Goal: Information Seeking & Learning: Learn about a topic

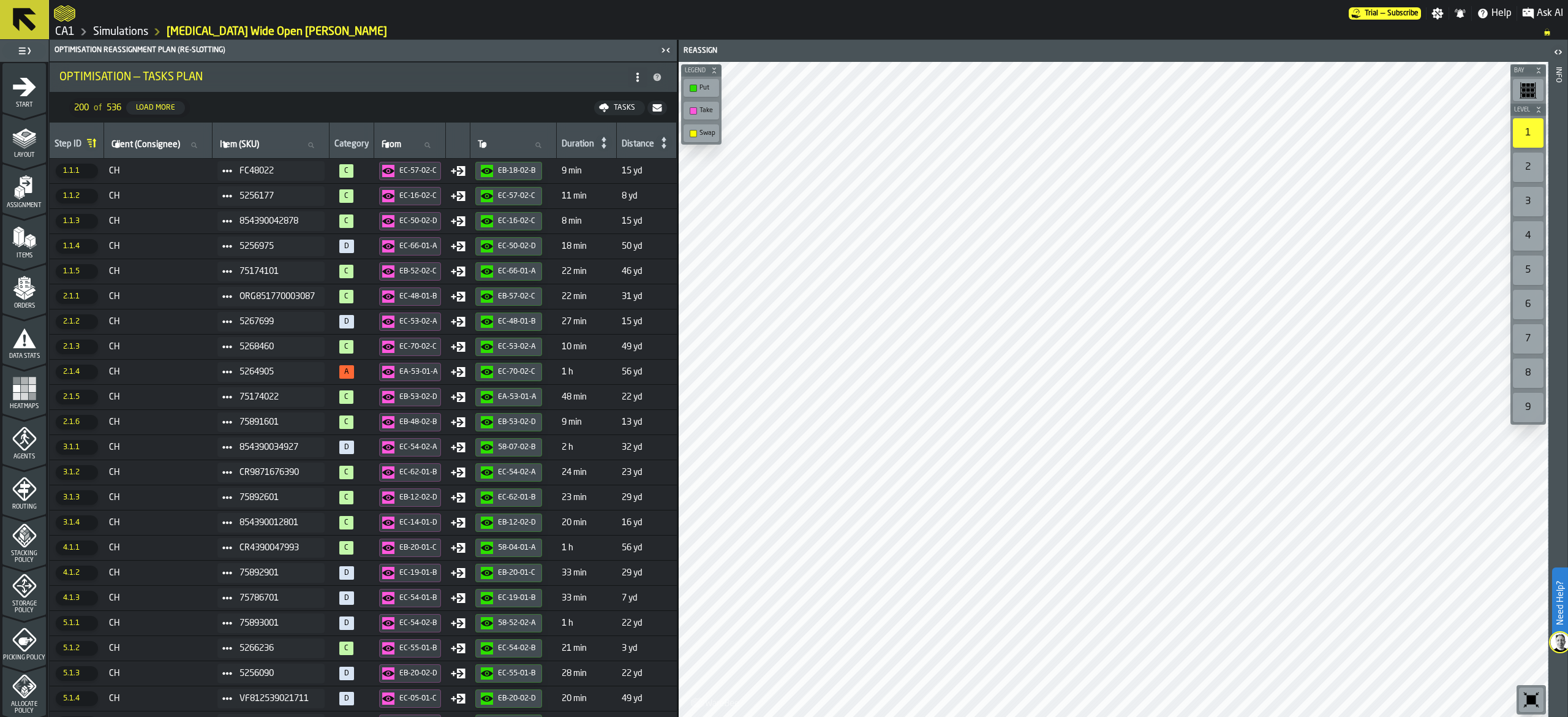
scroll to position [249, 0]
click at [27, 19] on icon at bounding box center [25, 19] width 23 height 23
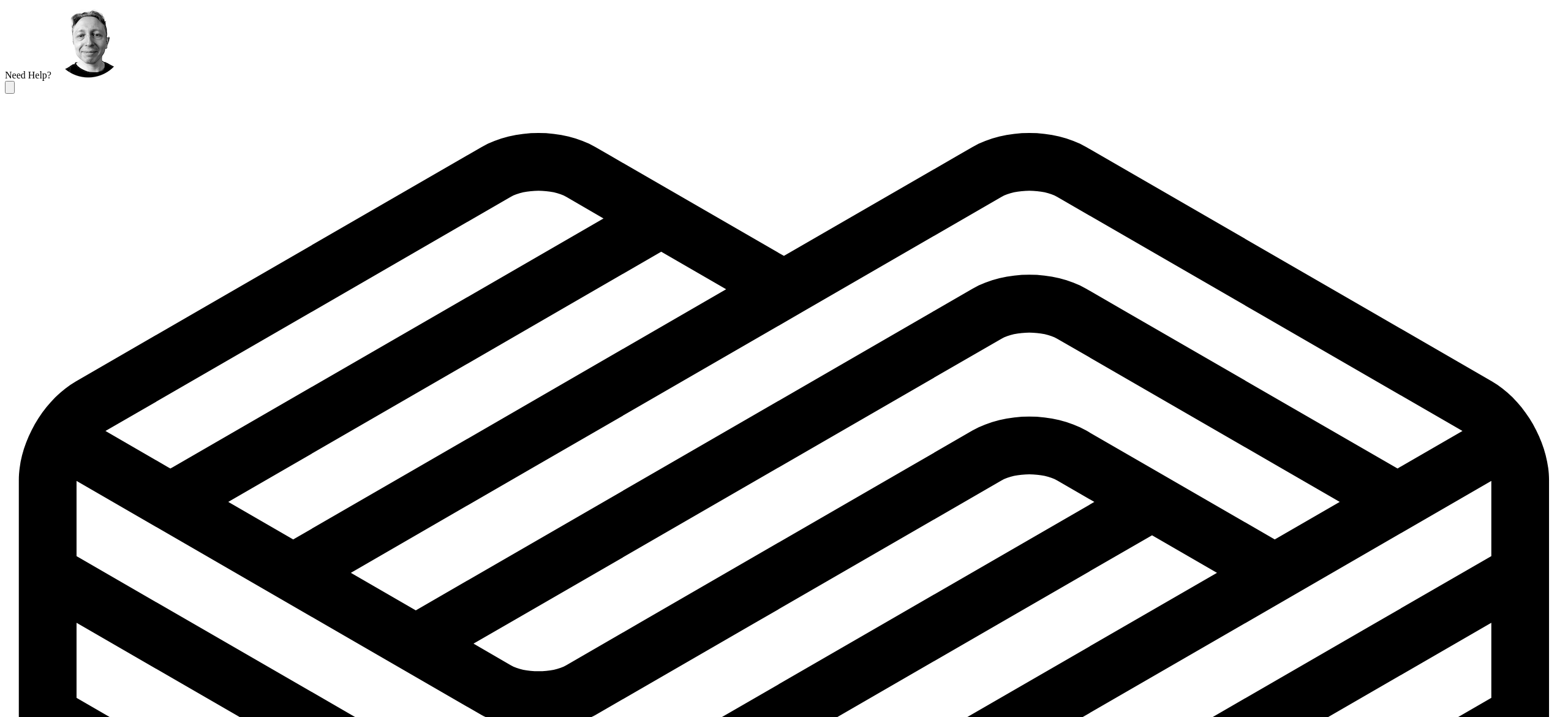
scroll to position [600, 0]
click at [19, 99] on icon at bounding box center [49, 129] width 61 height 61
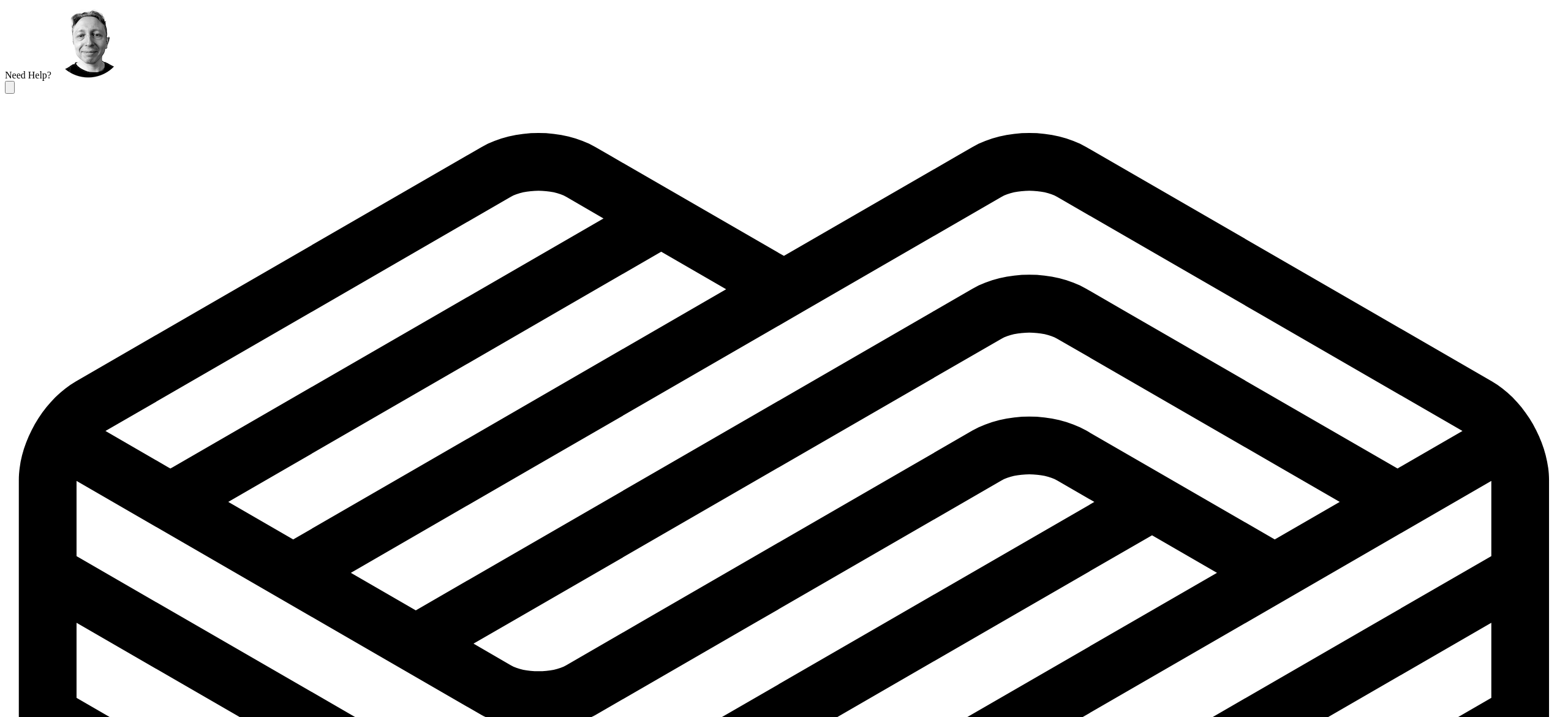
scroll to position [249, 0]
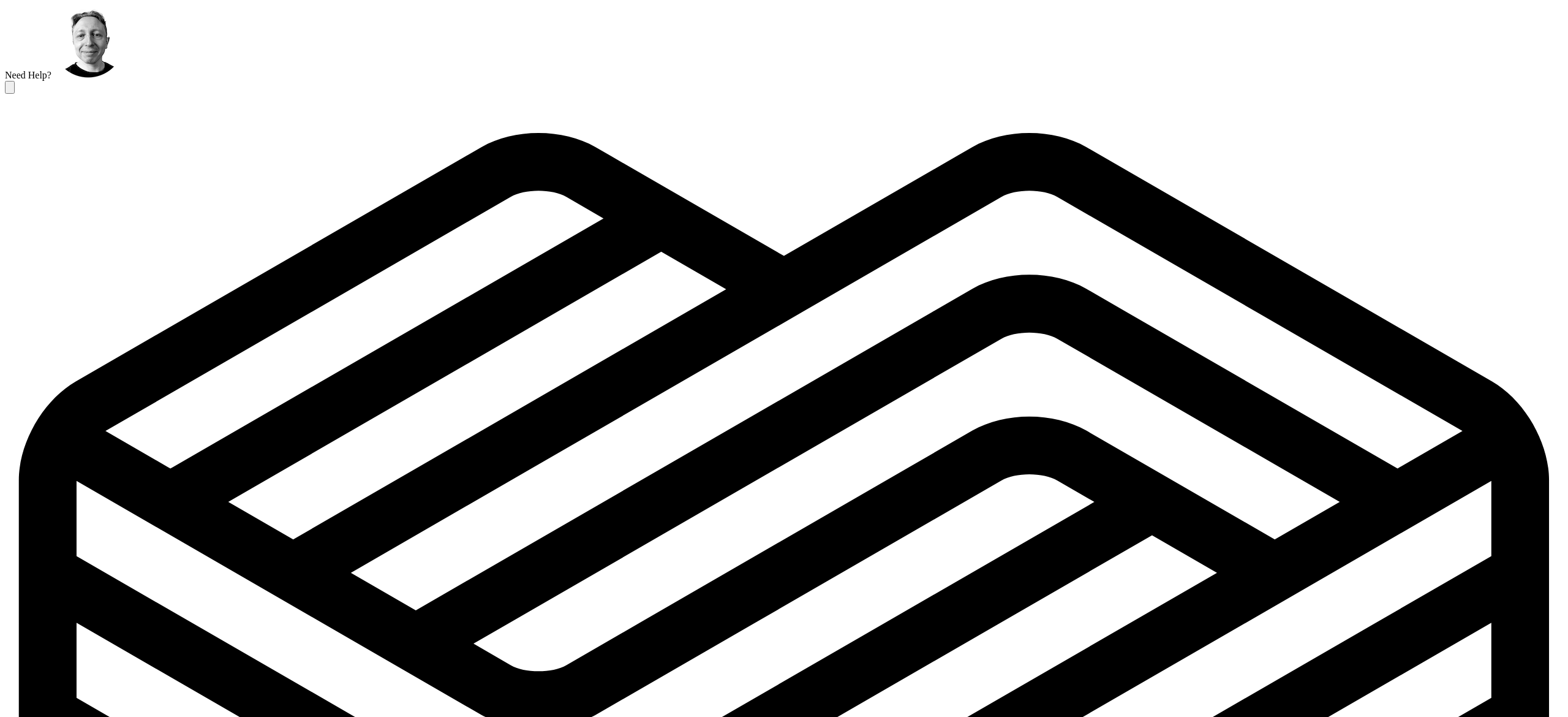
scroll to position [245, 0]
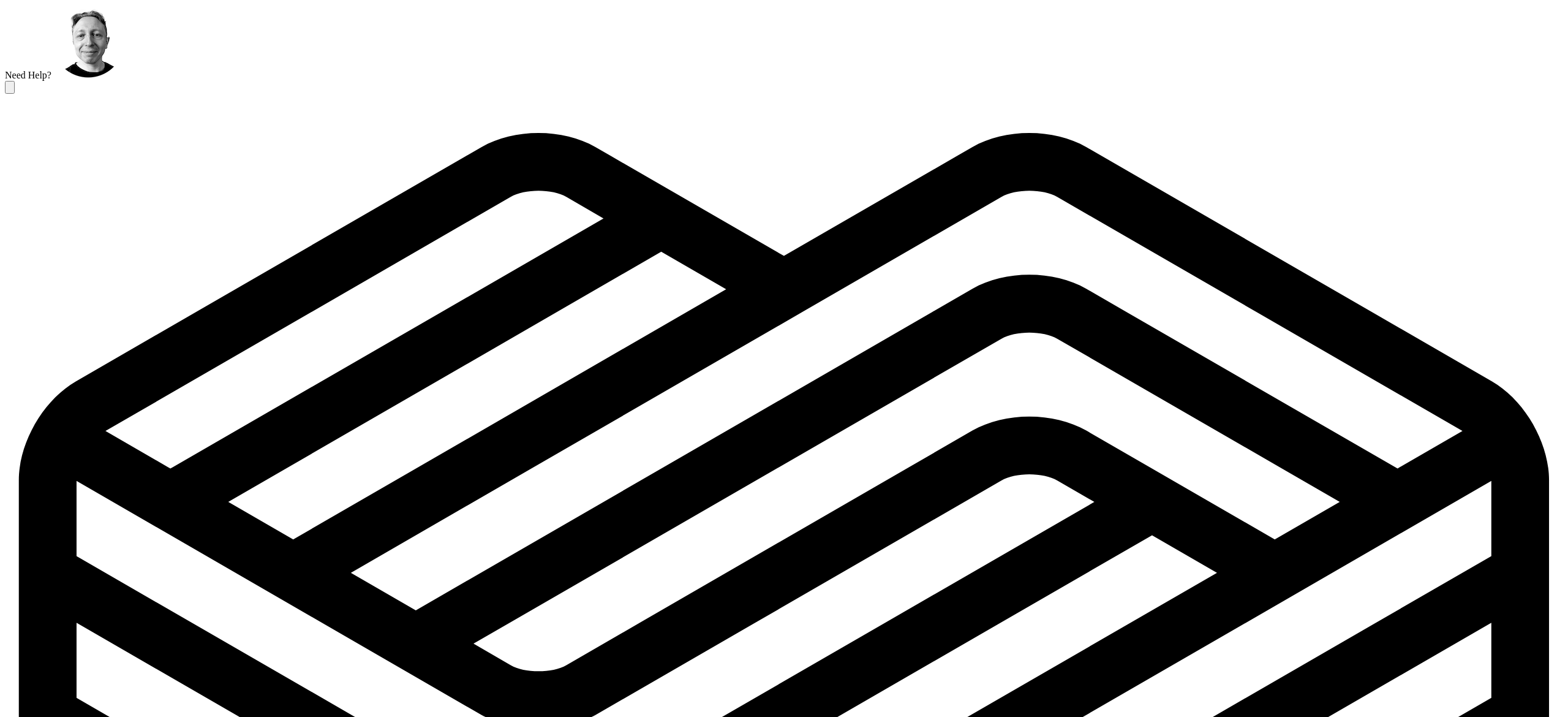
scroll to position [96, 0]
click at [27, 99] on icon at bounding box center [49, 129] width 61 height 61
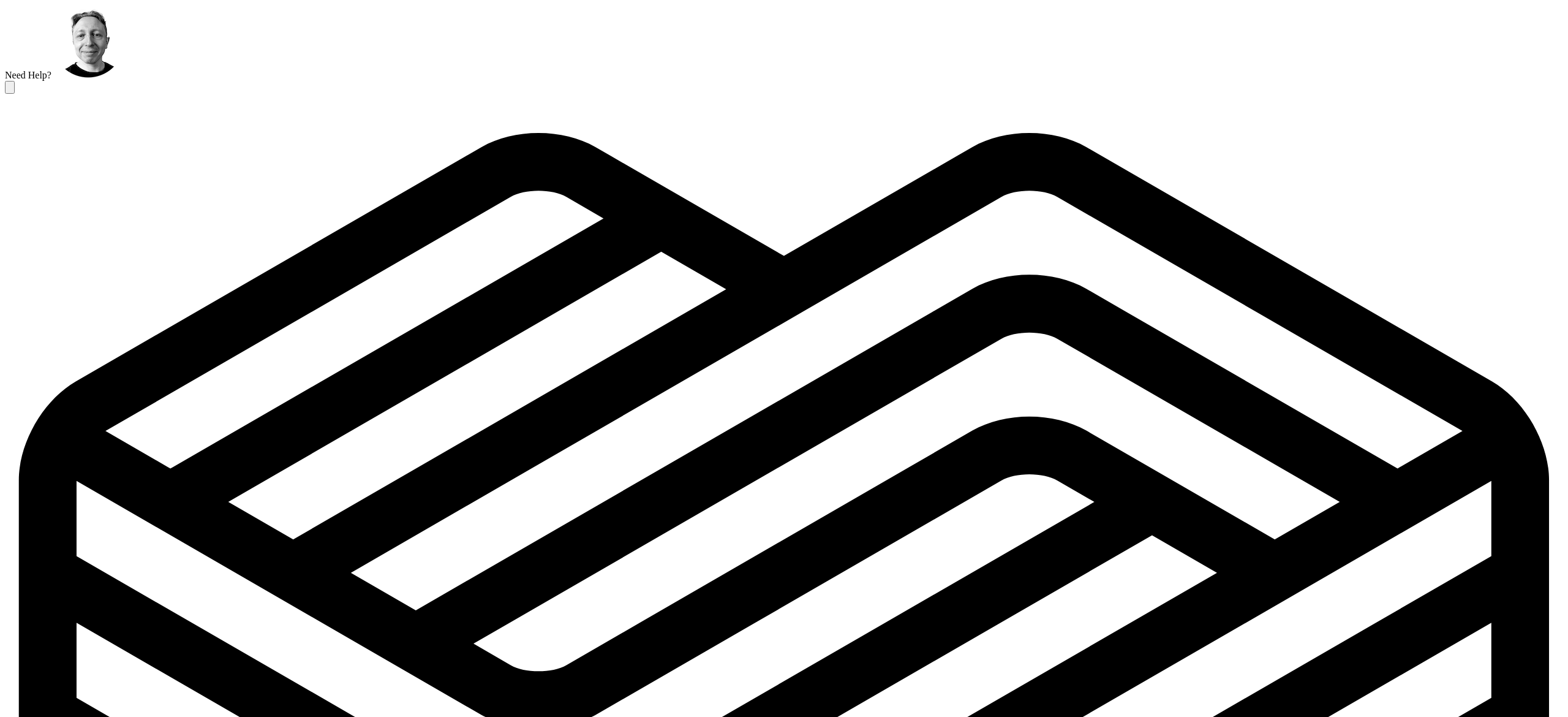
scroll to position [249, 0]
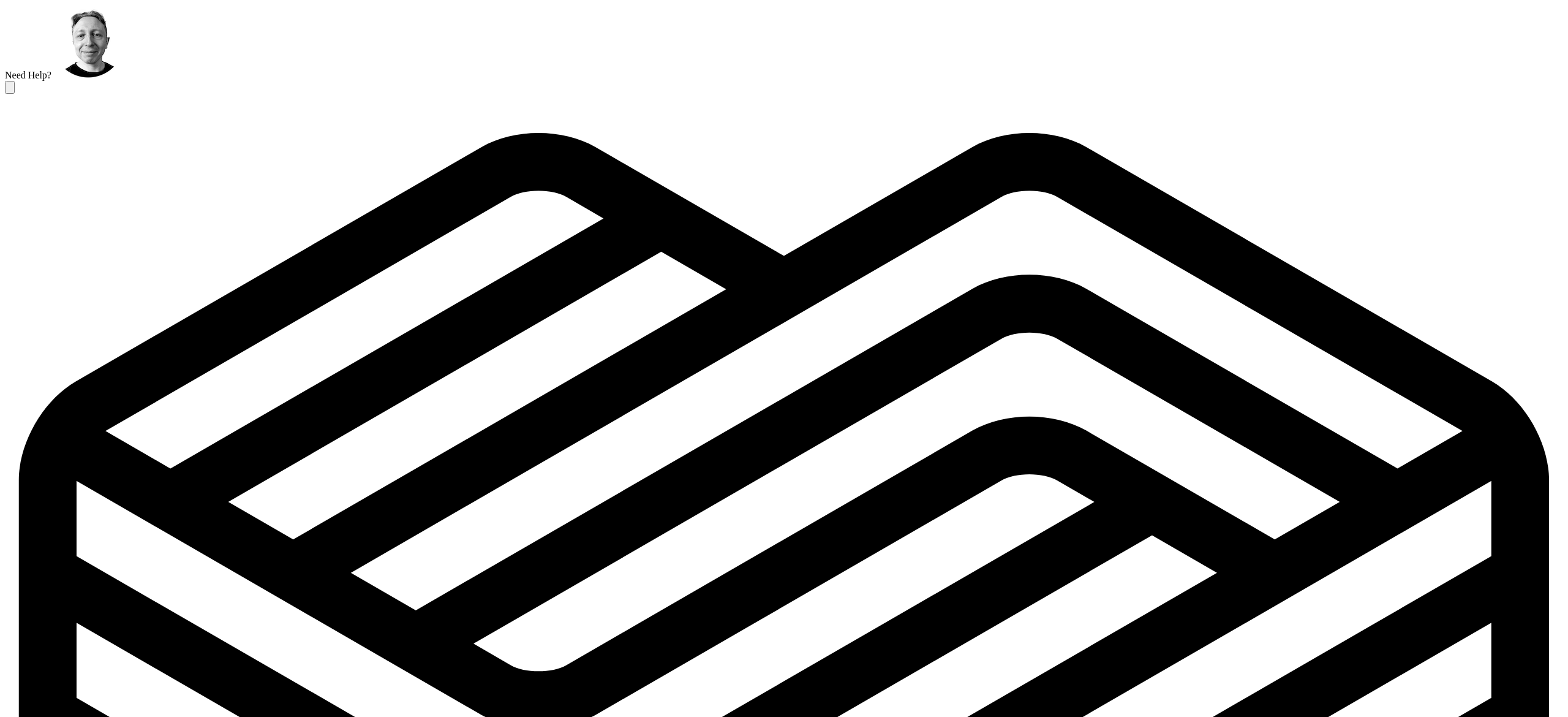
scroll to position [251, 0]
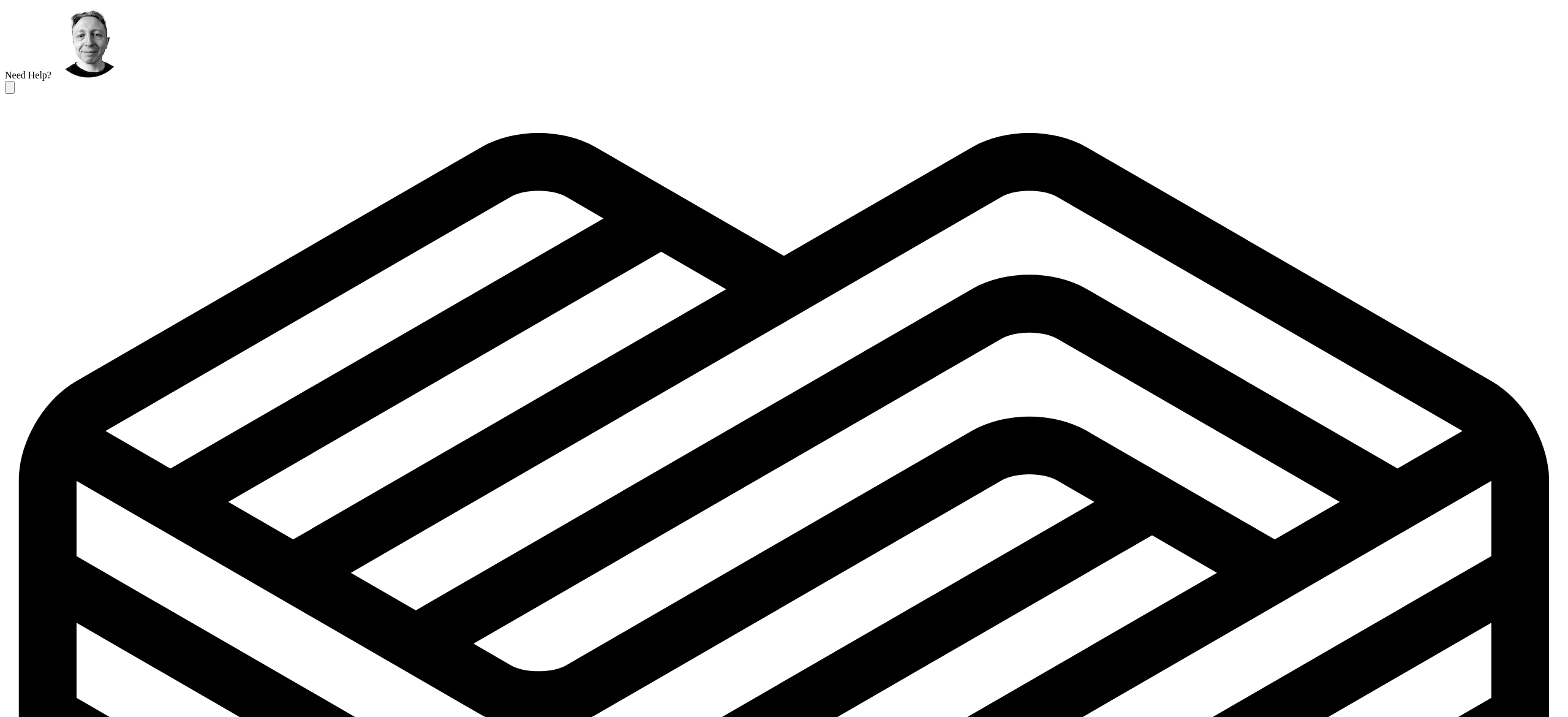
click at [125, 79] on img at bounding box center [88, 41] width 73 height 73
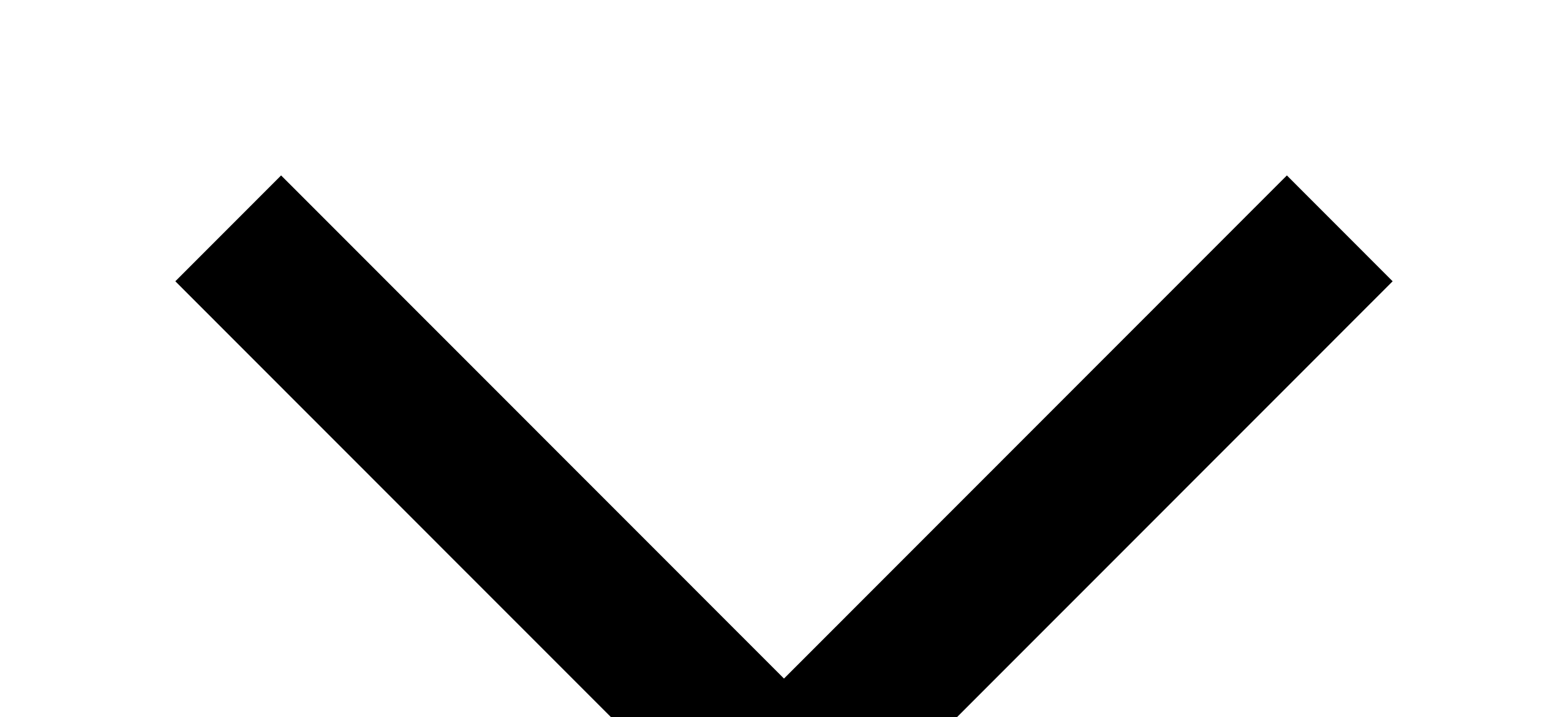
drag, startPoint x: 360, startPoint y: 24, endPoint x: 184, endPoint y: 29, distance: 176.1
drag, startPoint x: 184, startPoint y: 29, endPoint x: 586, endPoint y: 31, distance: 402.0
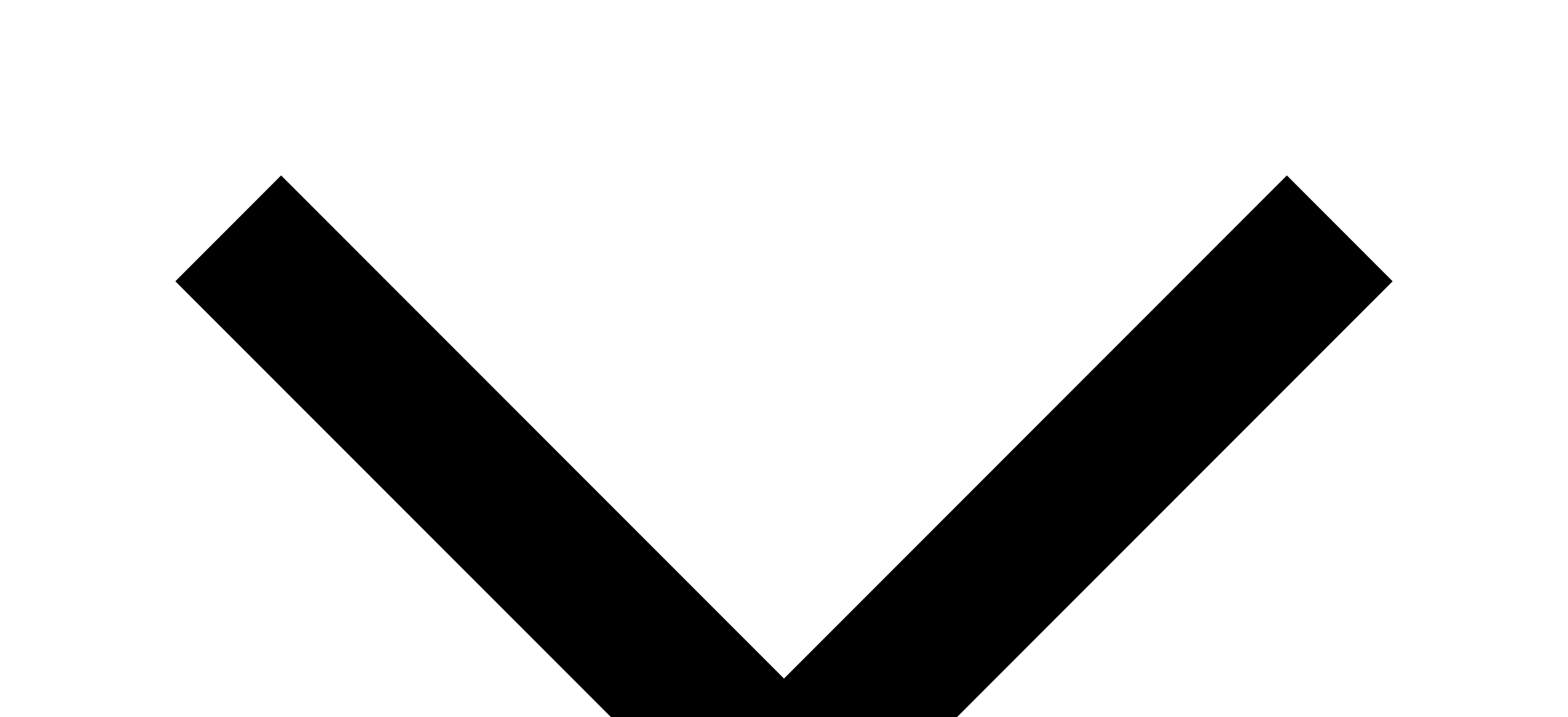
drag, startPoint x: 1207, startPoint y: 630, endPoint x: 1065, endPoint y: 634, distance: 142.1
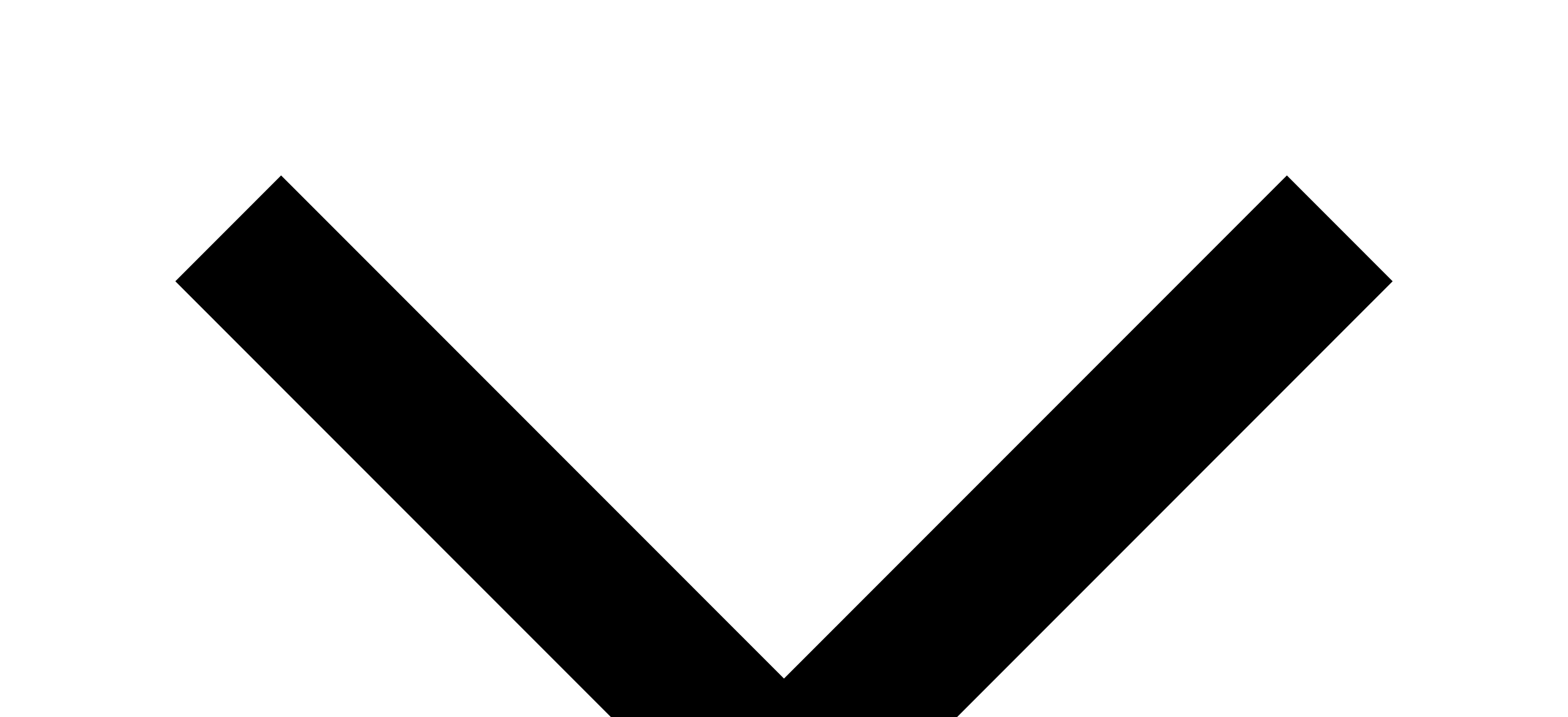
paste textarea "**********"
type textarea "**********"
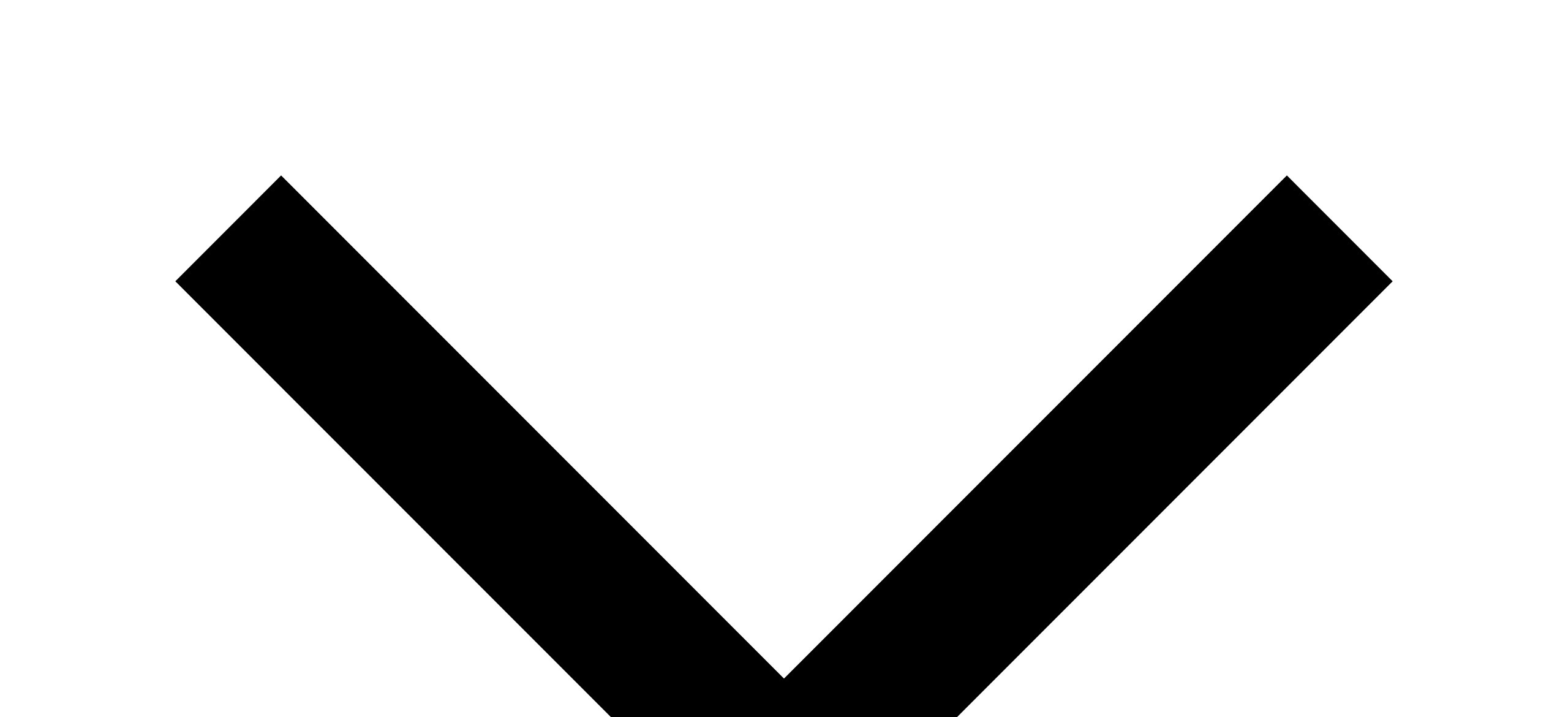
scroll to position [613, 0]
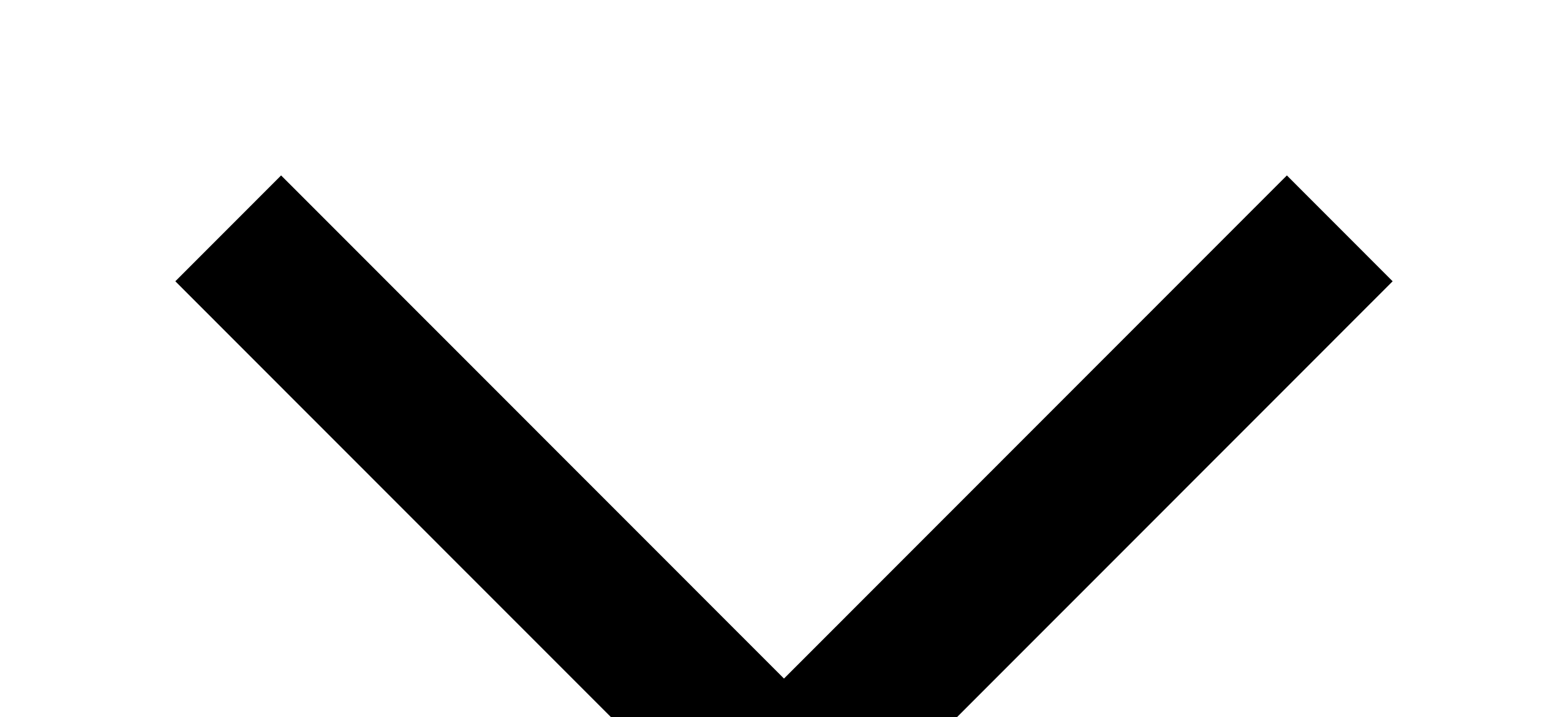
drag, startPoint x: 1561, startPoint y: 0, endPoint x: 792, endPoint y: 8, distance: 769.0
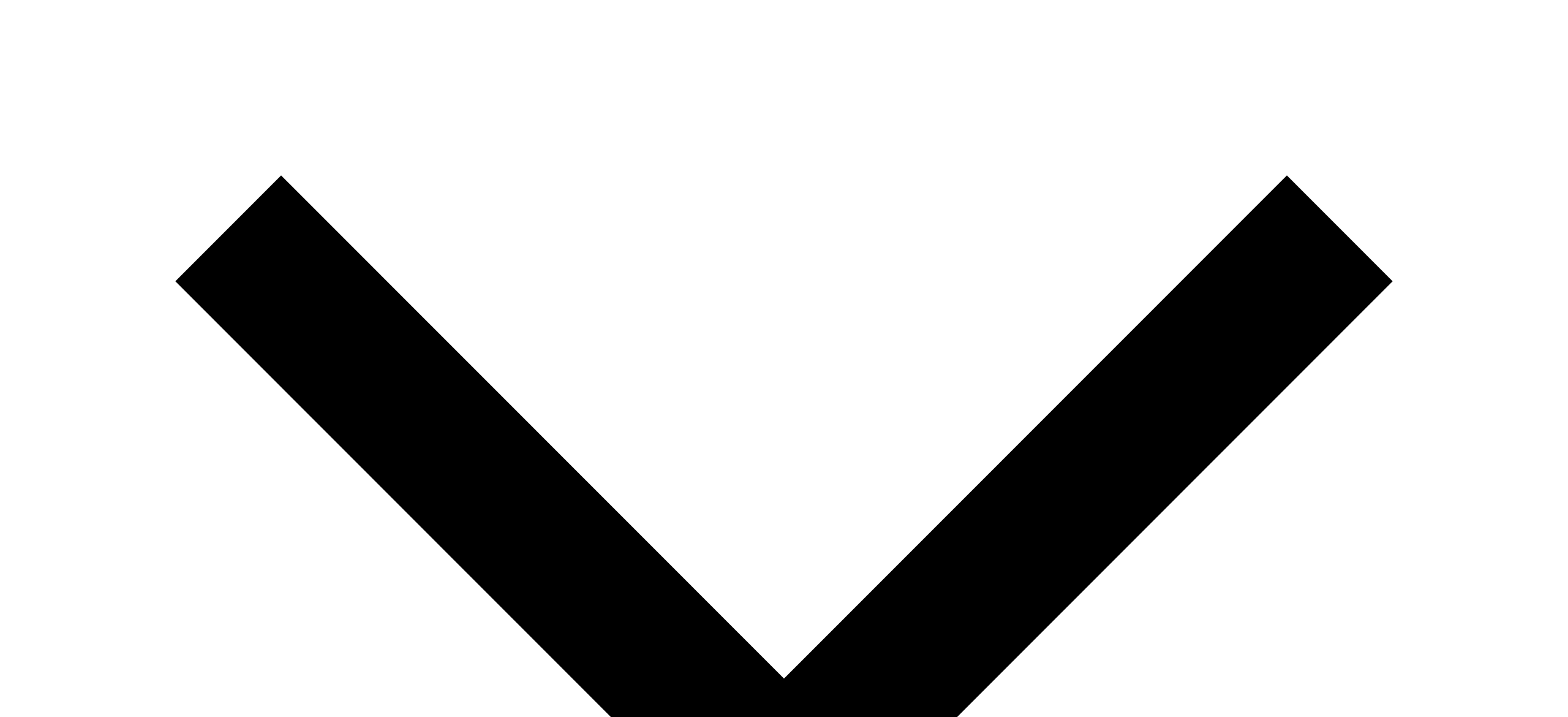
drag, startPoint x: 201, startPoint y: 139, endPoint x: 233, endPoint y: 97, distance: 52.8
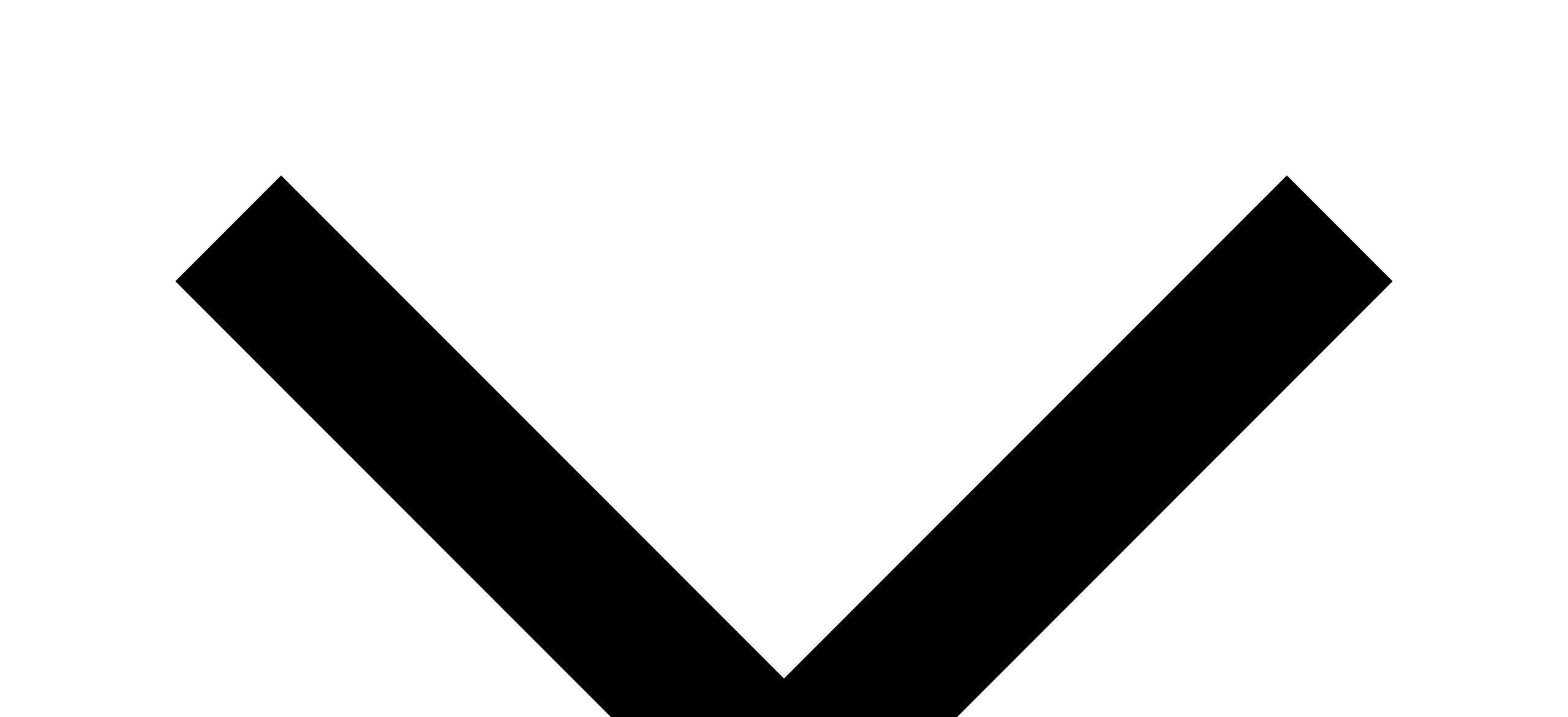
drag, startPoint x: 22, startPoint y: 181, endPoint x: 3, endPoint y: 191, distance: 21.5
